Goal: Transaction & Acquisition: Subscribe to service/newsletter

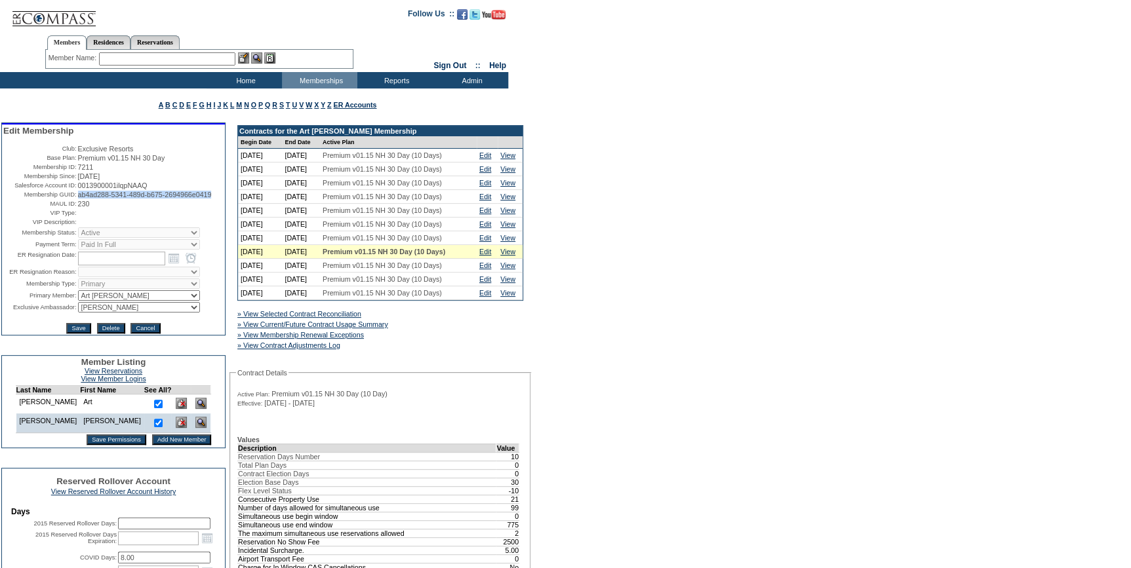
drag, startPoint x: 130, startPoint y: 216, endPoint x: 73, endPoint y: 208, distance: 57.6
click at [78, 199] on td "ab4ad288-5341-489d-b675-2694966e0419" at bounding box center [151, 195] width 146 height 8
copy span "ab4ad288-5341-489d-b675-2694966e0419"
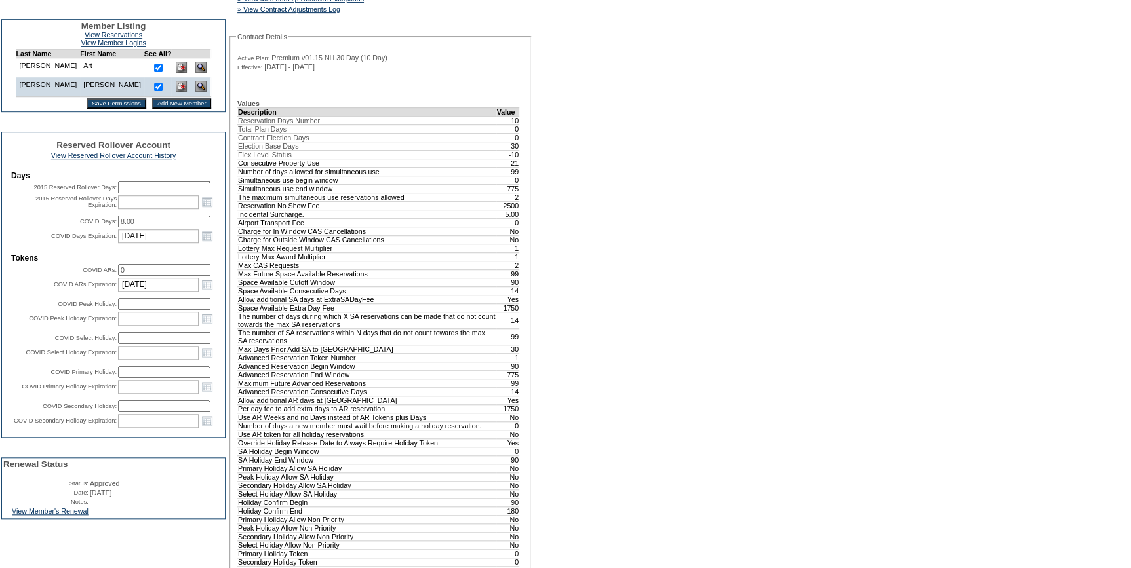
scroll to position [477, 0]
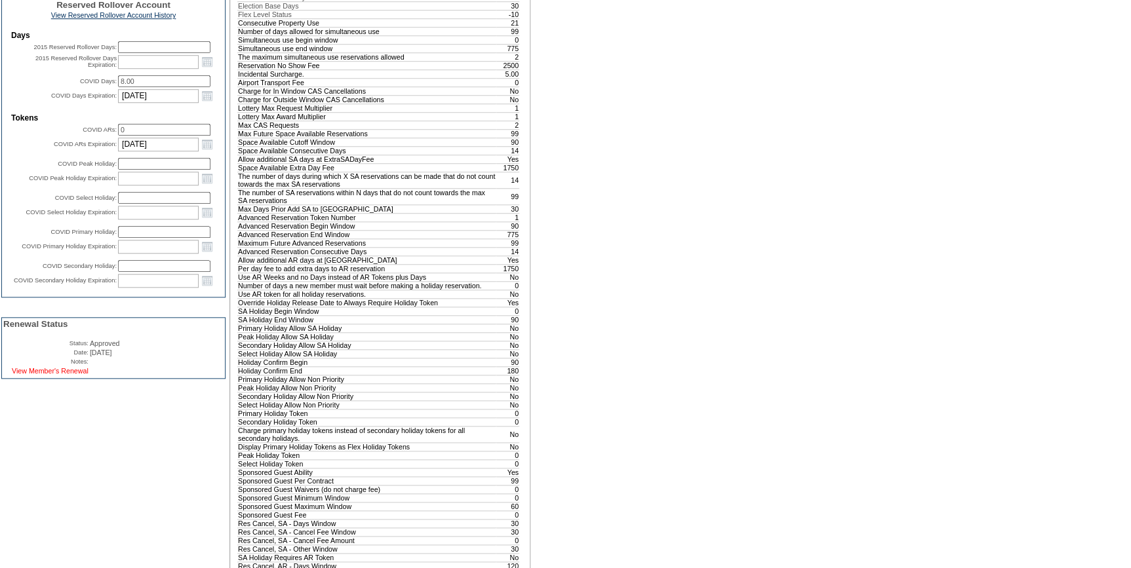
click at [56, 375] on link "View Member's Renewal" at bounding box center [50, 371] width 77 height 8
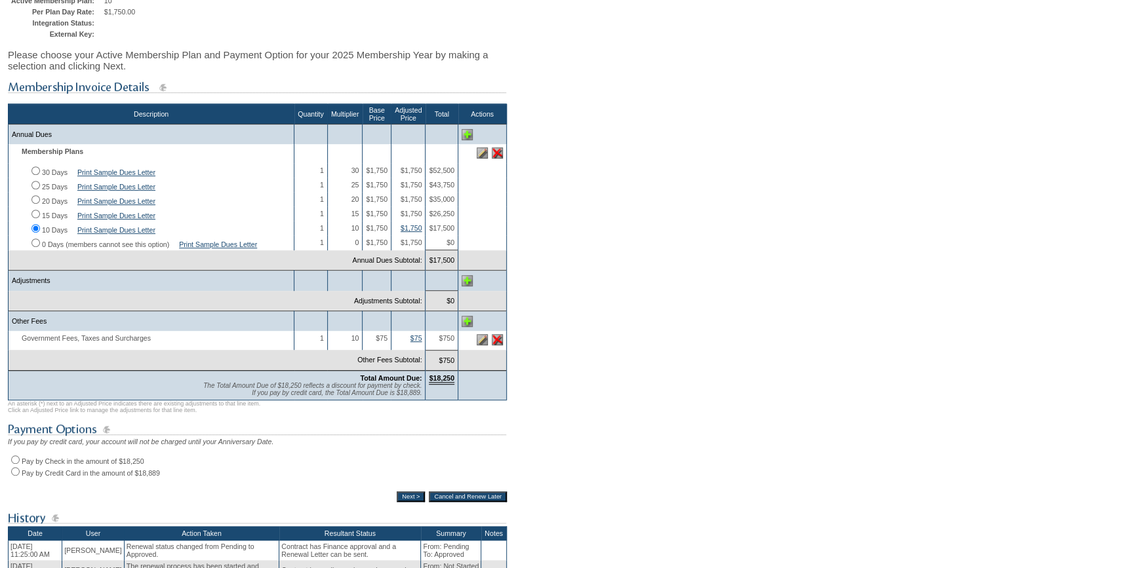
scroll to position [178, 0]
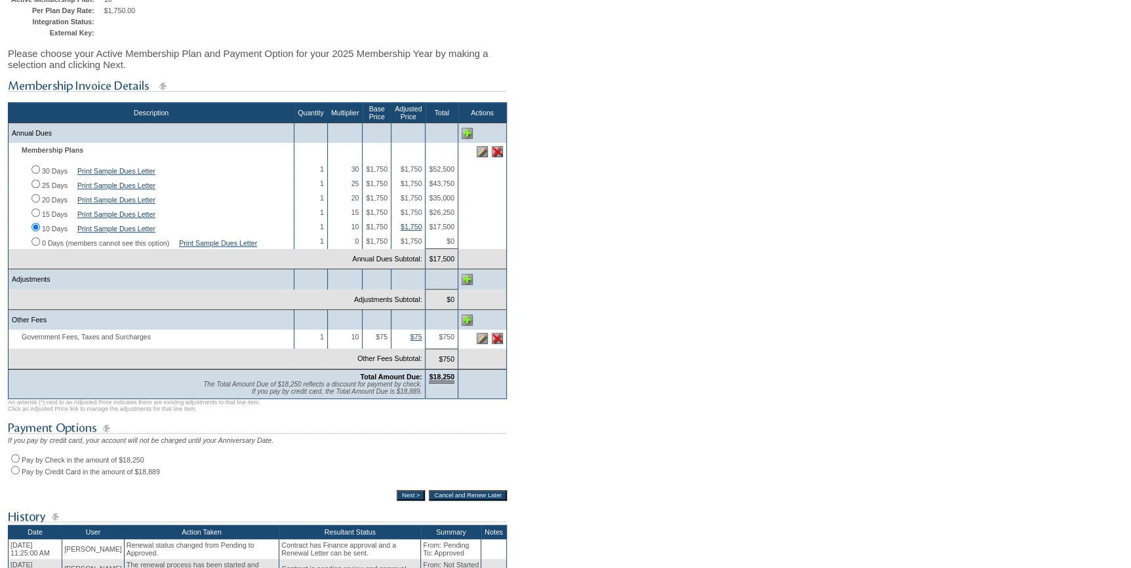
click at [15, 463] on input "Pay by Check in the amount of $18,250" at bounding box center [15, 458] width 9 height 9
radio input "true"
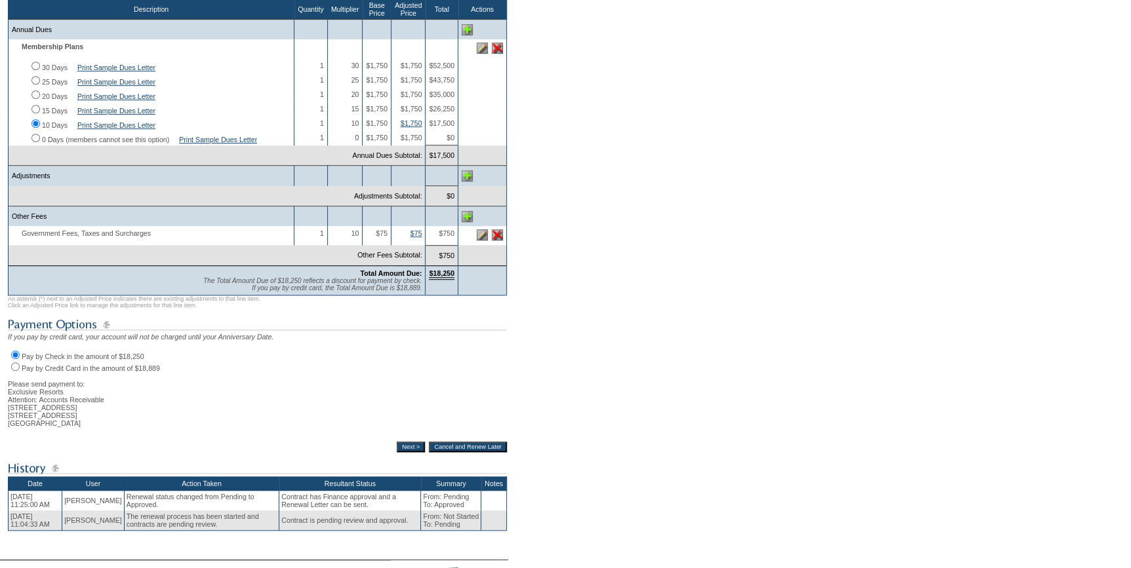
scroll to position [298, 0]
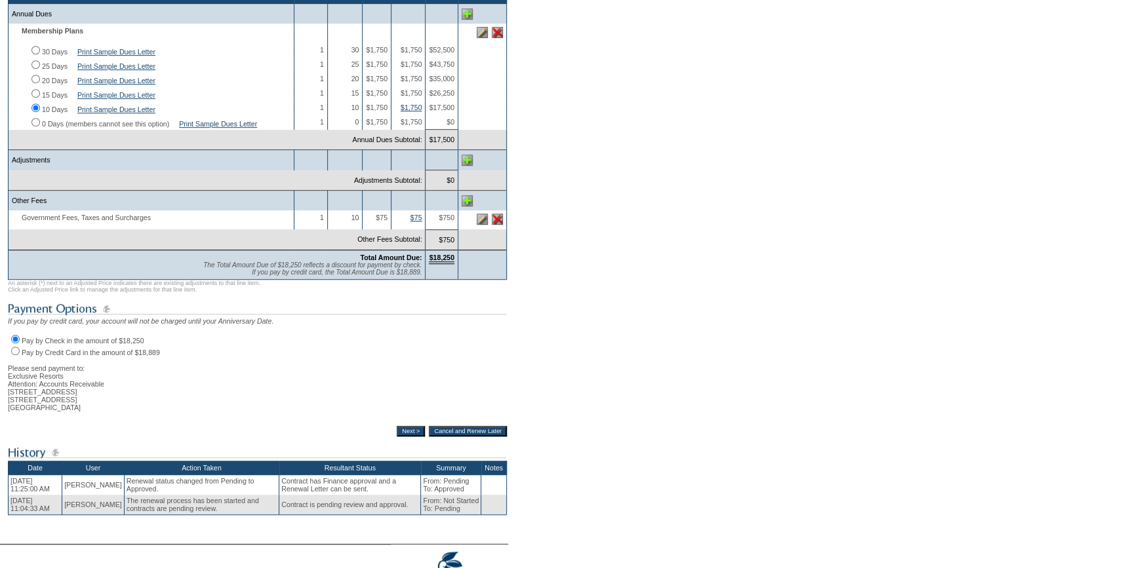
click at [401, 437] on input "Next >" at bounding box center [411, 431] width 28 height 10
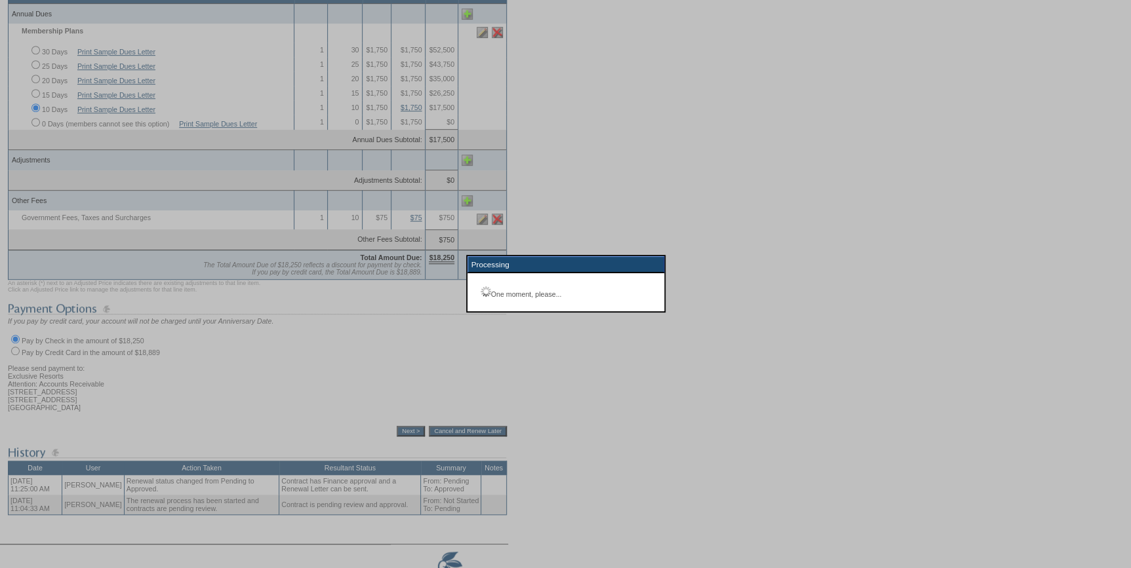
scroll to position [94, 0]
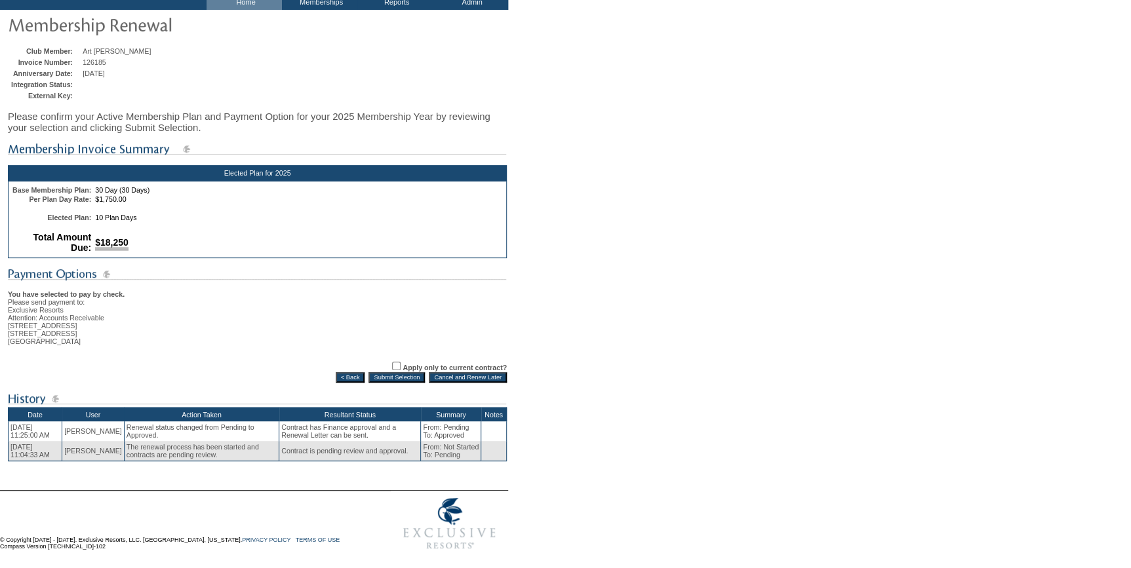
click at [380, 374] on input "Submit Selection" at bounding box center [396, 377] width 56 height 10
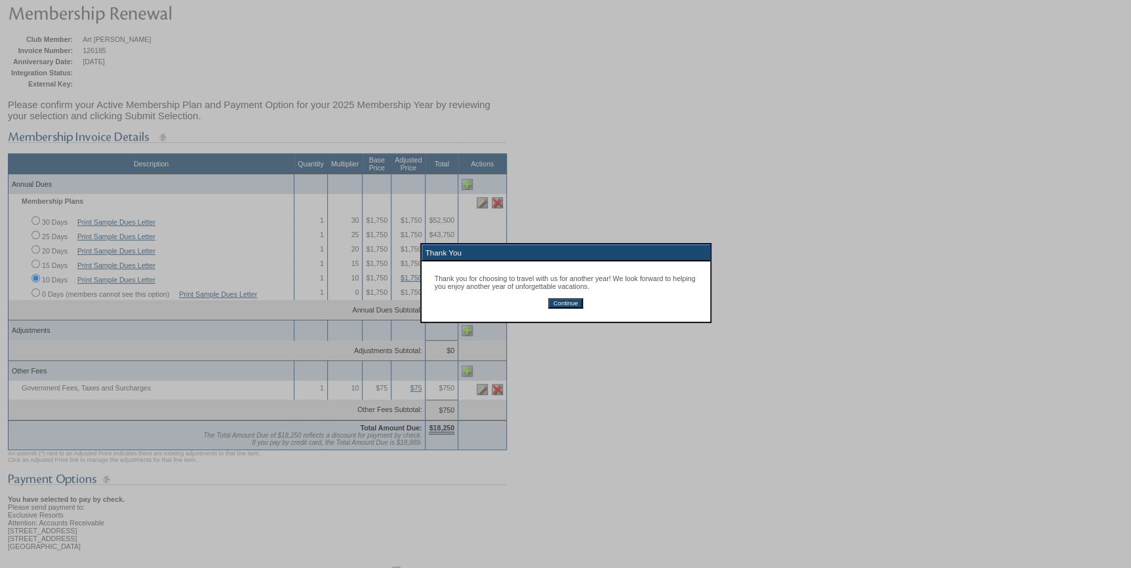
click at [568, 299] on div "Thank you for choosing to travel with us for another year! We look forward to h…" at bounding box center [566, 292] width 288 height 60
click at [573, 305] on input "Continue" at bounding box center [565, 303] width 35 height 10
